Goal: Transaction & Acquisition: Obtain resource

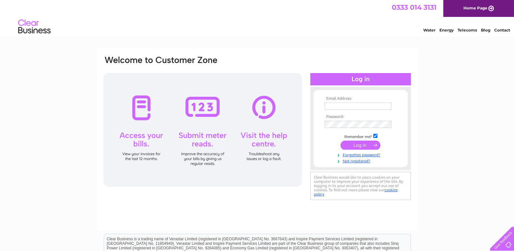
type input "reception@buttercup7daydental.co.uk"
click at [364, 145] on input "submit" at bounding box center [361, 145] width 40 height 9
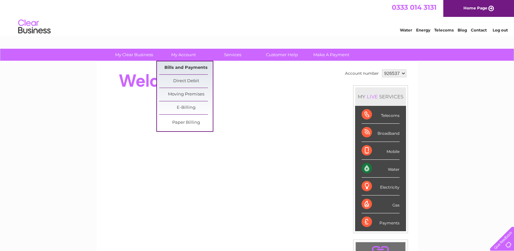
click at [197, 68] on link "Bills and Payments" at bounding box center [186, 67] width 54 height 13
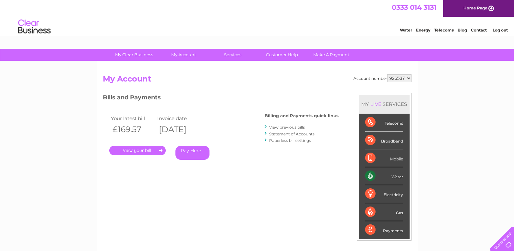
click at [152, 151] on link "." at bounding box center [137, 150] width 56 height 9
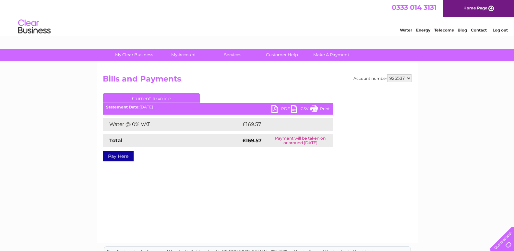
click at [148, 98] on link "Current Invoice" at bounding box center [151, 98] width 97 height 10
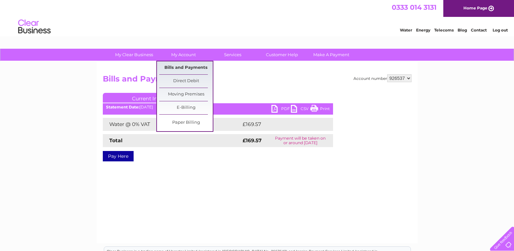
click at [188, 66] on link "Bills and Payments" at bounding box center [186, 67] width 54 height 13
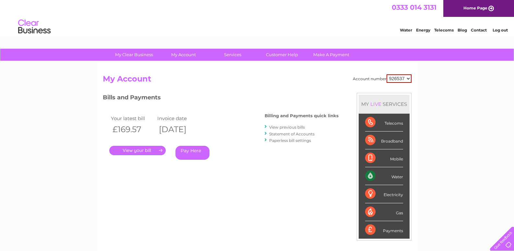
click at [286, 128] on link "View previous bills" at bounding box center [287, 127] width 36 height 5
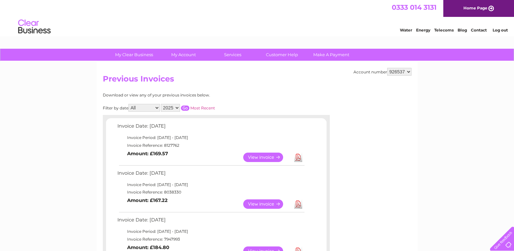
click at [262, 203] on link "View" at bounding box center [267, 203] width 48 height 9
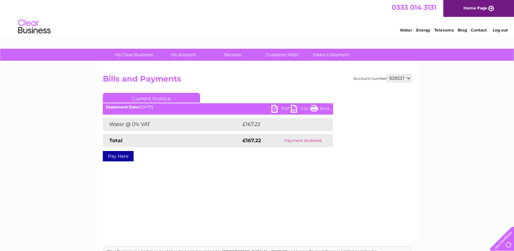
click at [284, 107] on link "PDF" at bounding box center [281, 109] width 19 height 9
